Goal: Task Accomplishment & Management: Use online tool/utility

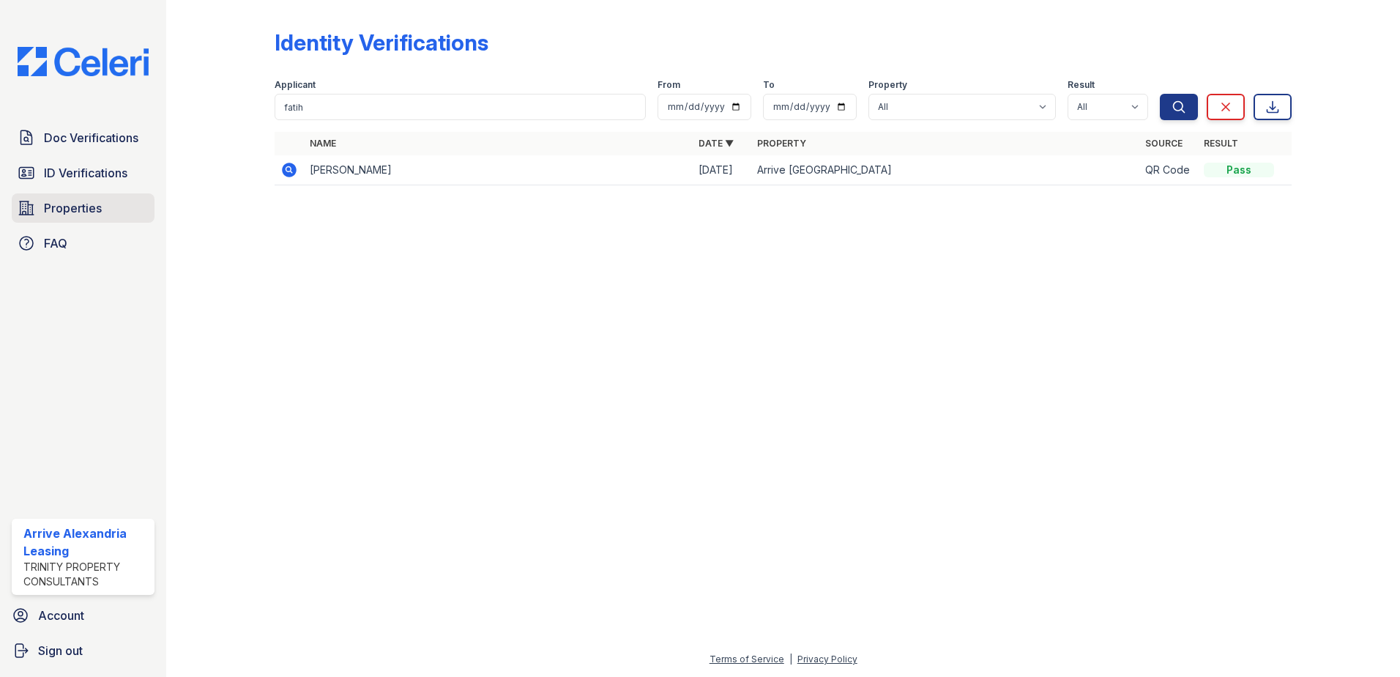
click at [64, 209] on span "Properties" at bounding box center [73, 208] width 58 height 18
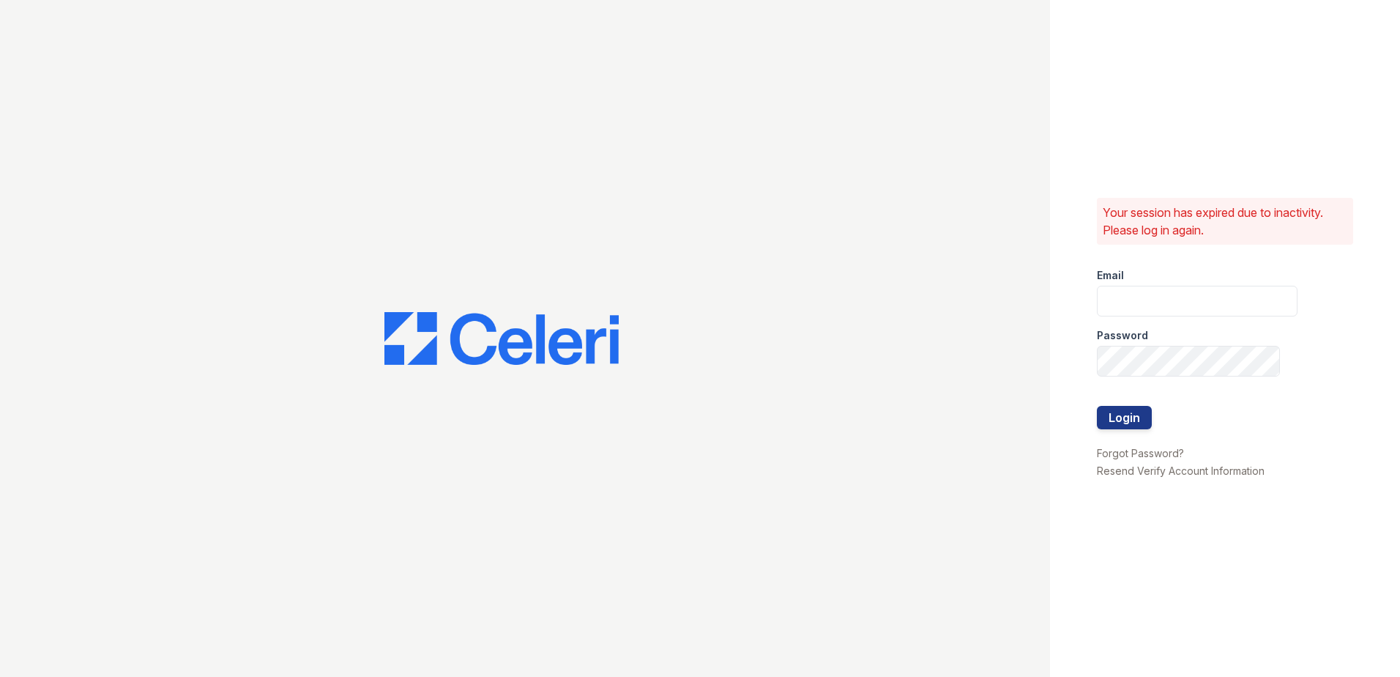
type input "[EMAIL_ADDRESS][DOMAIN_NAME]"
click at [1117, 409] on button "Login" at bounding box center [1124, 417] width 55 height 23
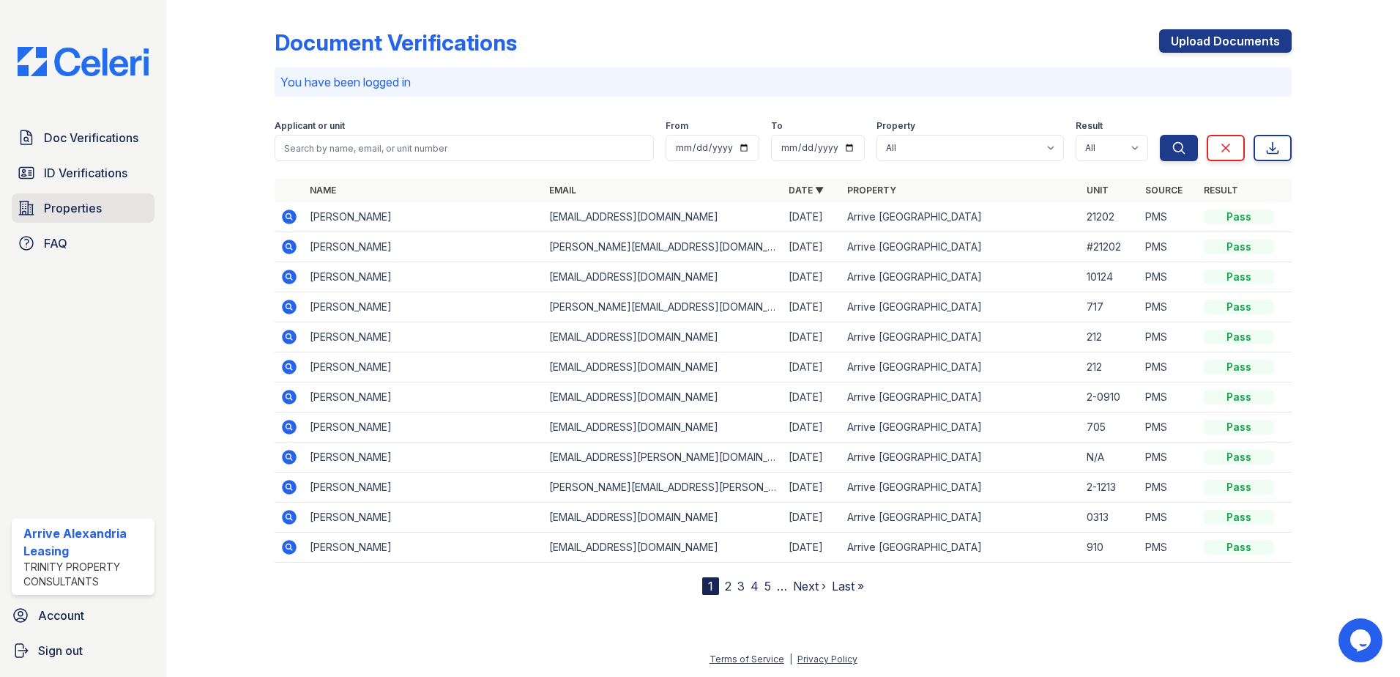
click at [102, 212] on link "Properties" at bounding box center [83, 207] width 143 height 29
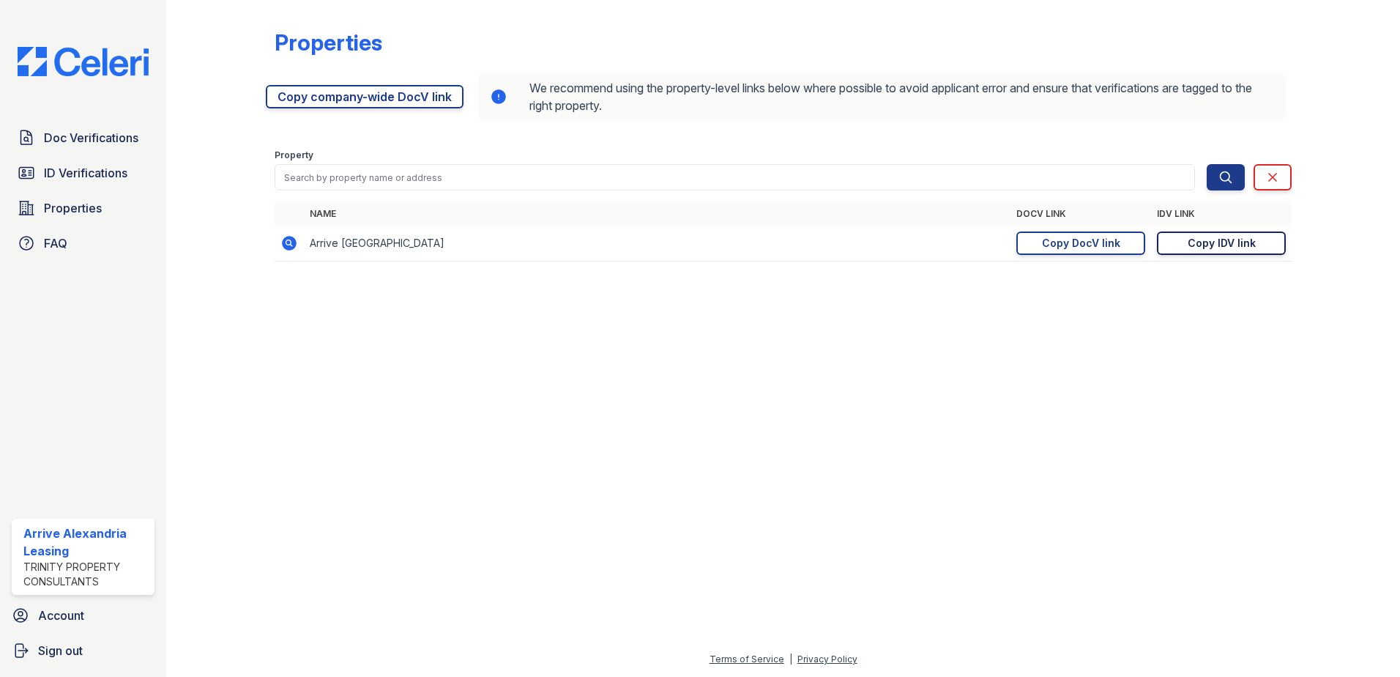
click at [1203, 238] on div "Copy IDV link" at bounding box center [1222, 243] width 68 height 15
